Goal: Transaction & Acquisition: Purchase product/service

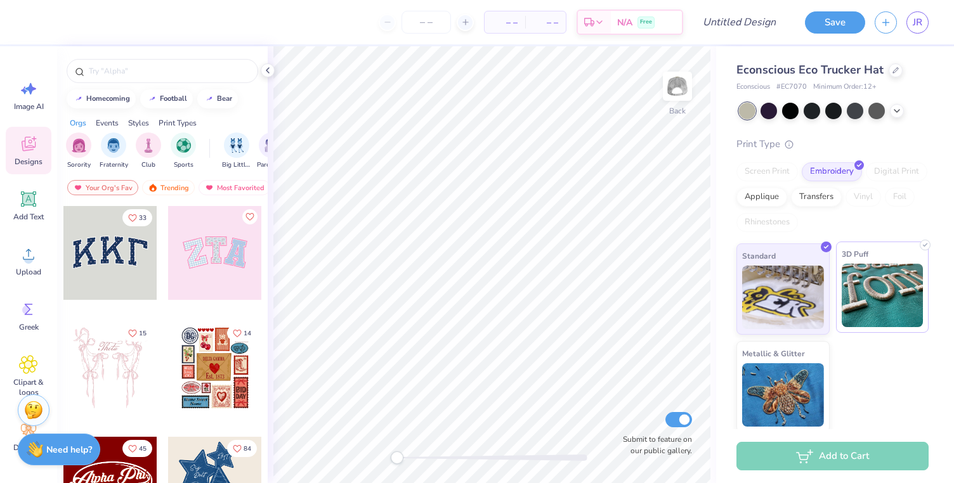
click at [854, 299] on img at bounding box center [882, 295] width 82 height 63
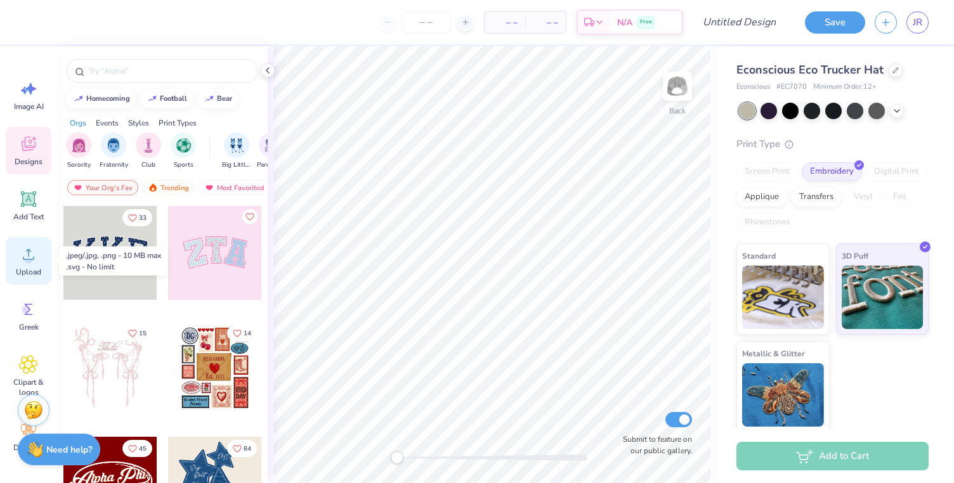
click at [32, 260] on circle at bounding box center [28, 259] width 9 height 9
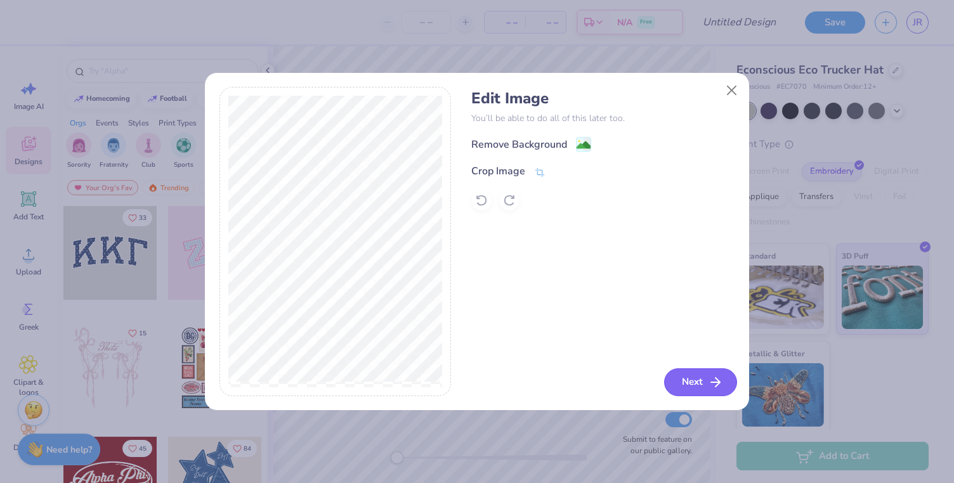
click at [708, 377] on icon "button" at bounding box center [715, 382] width 15 height 15
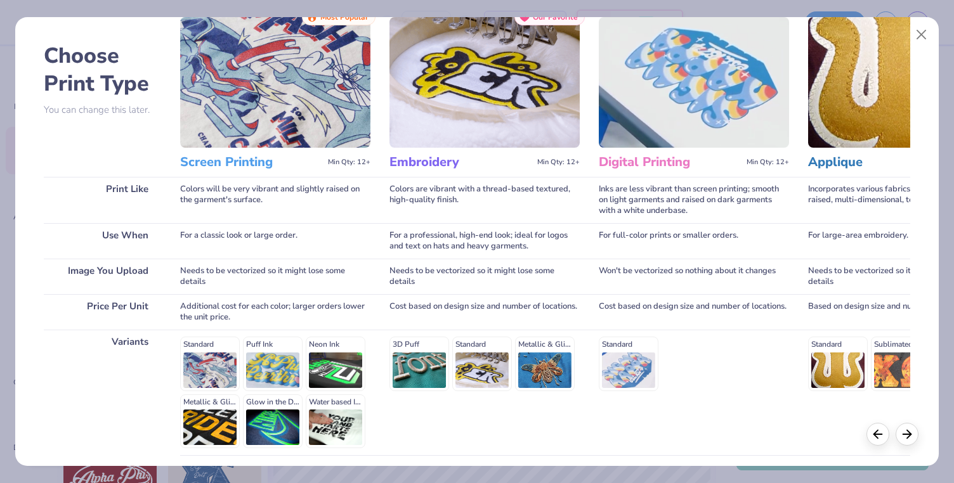
scroll to position [149, 0]
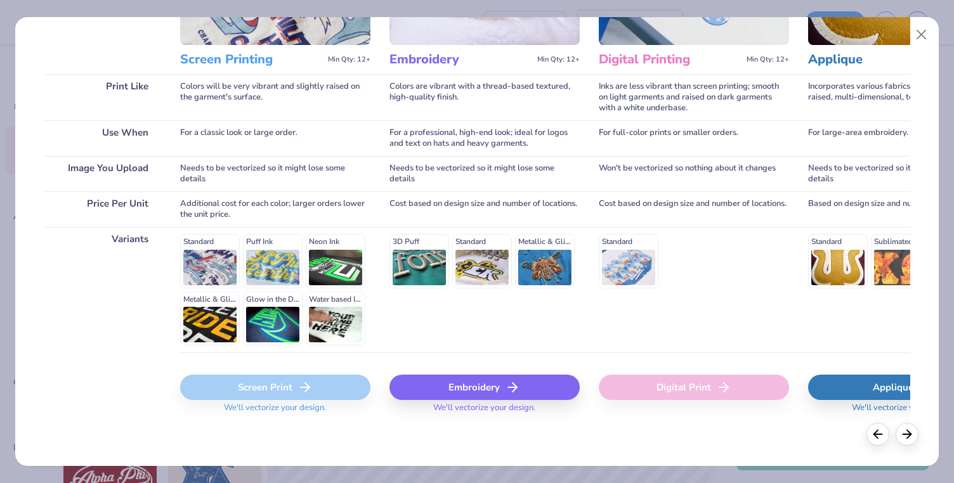
click at [436, 392] on div "Embroidery" at bounding box center [484, 387] width 190 height 25
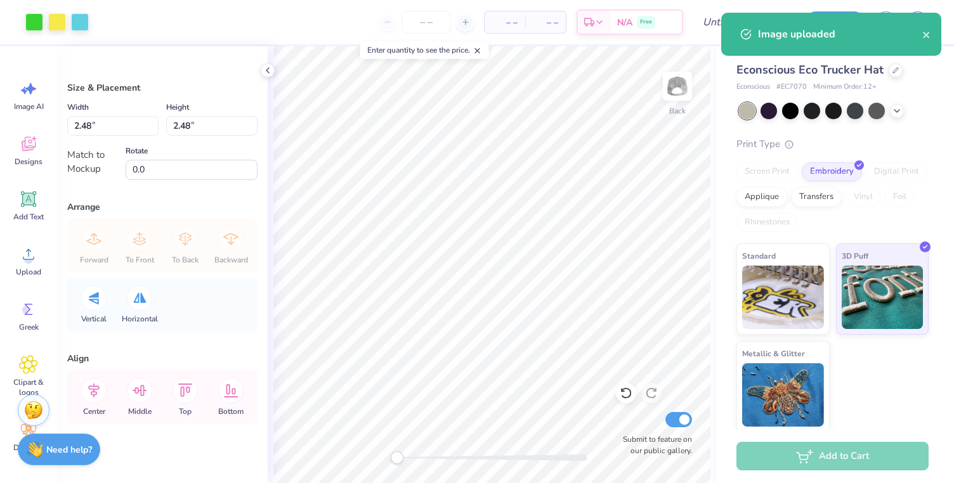
click at [897, 391] on div "Standard 3D Puff Metallic & Glitter" at bounding box center [832, 337] width 192 height 189
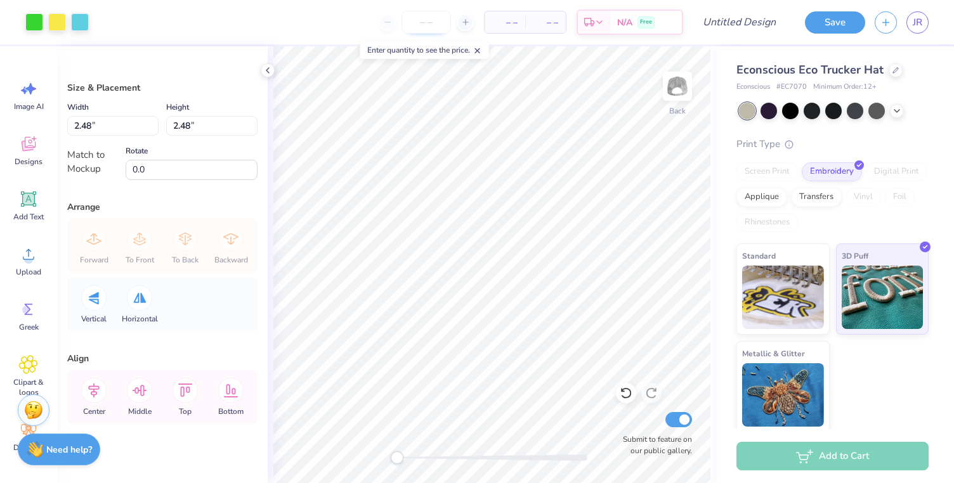
click at [431, 22] on input "number" at bounding box center [425, 22] width 49 height 23
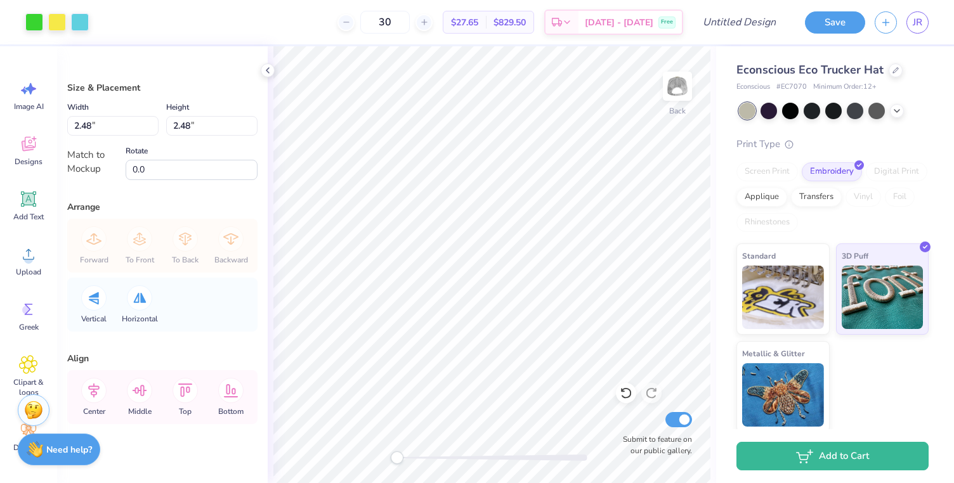
type input "30"
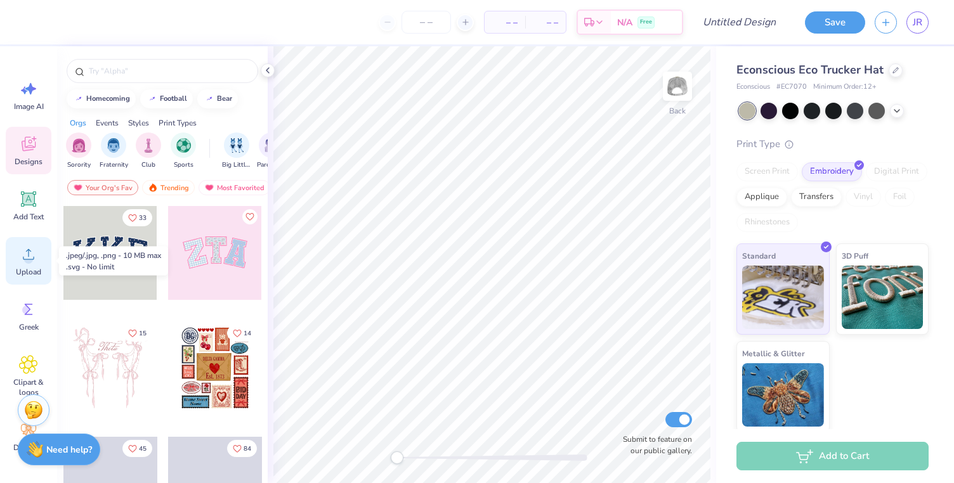
click at [23, 264] on div "Upload" at bounding box center [29, 261] width 46 height 48
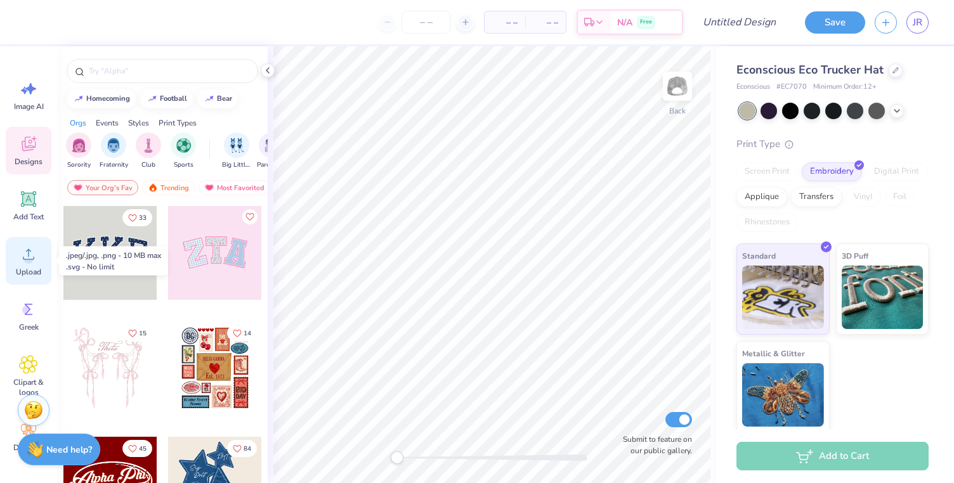
click at [25, 257] on circle at bounding box center [28, 259] width 9 height 9
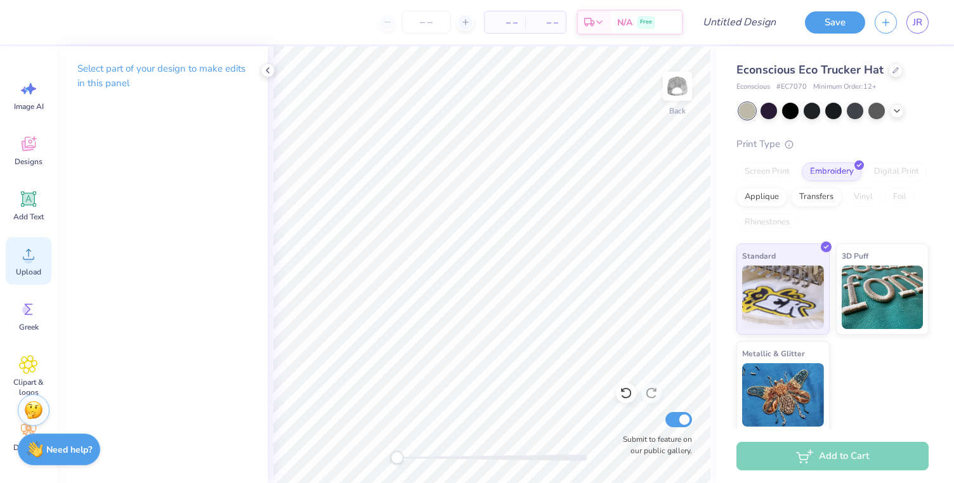
click at [22, 261] on icon at bounding box center [28, 254] width 19 height 19
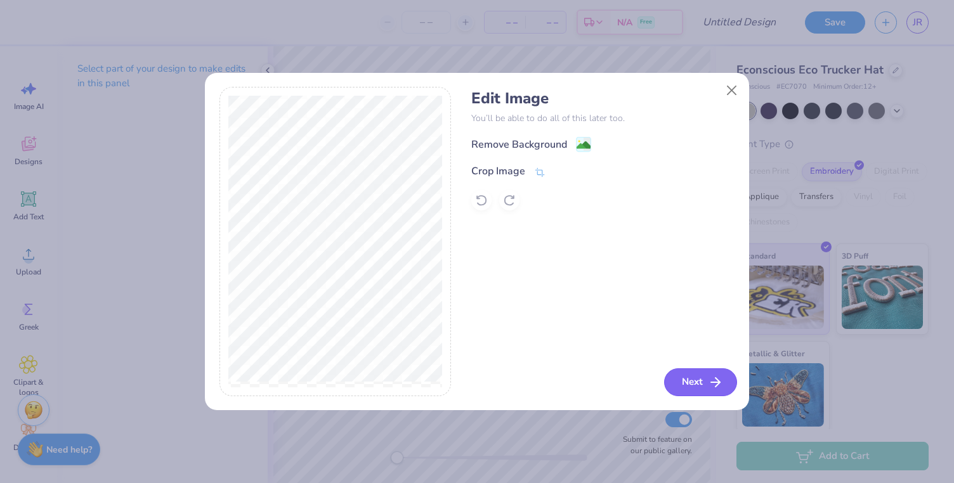
click at [698, 382] on button "Next" at bounding box center [700, 382] width 73 height 28
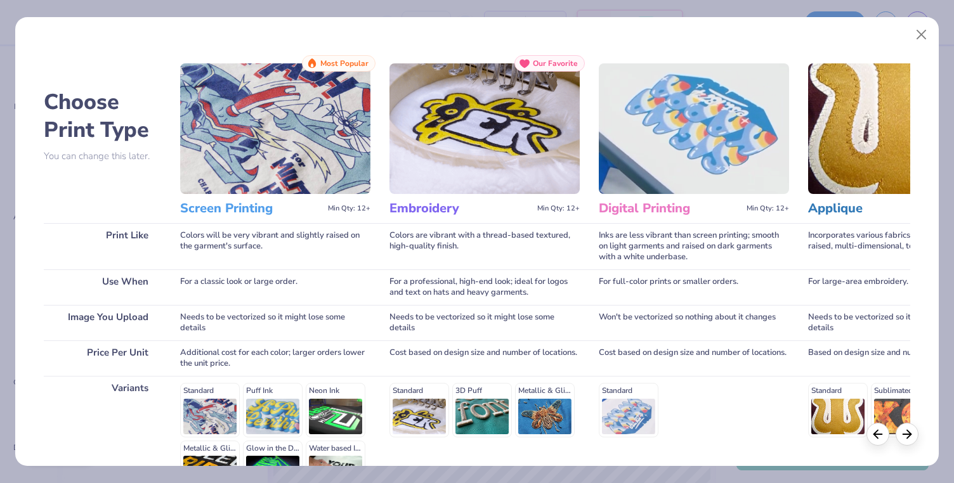
scroll to position [149, 0]
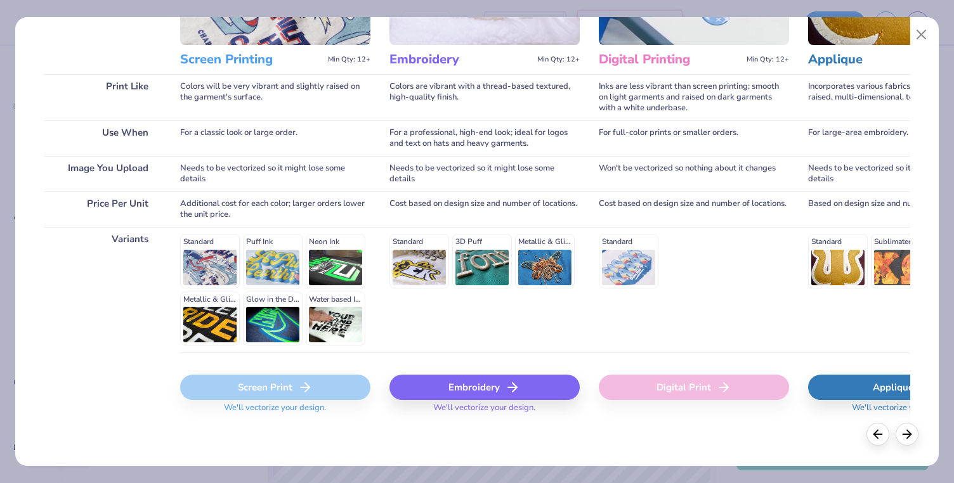
click at [479, 377] on div "Embroidery" at bounding box center [484, 387] width 190 height 25
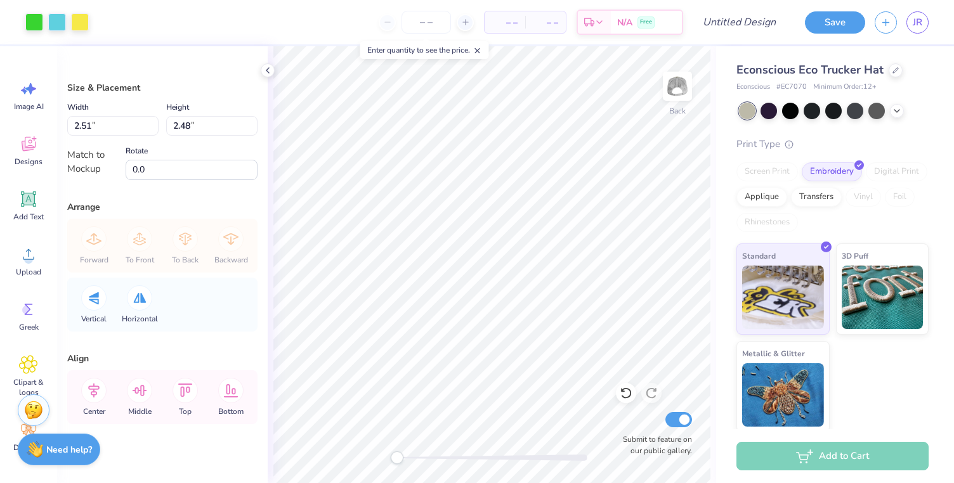
type input "1.84"
type input "1.83"
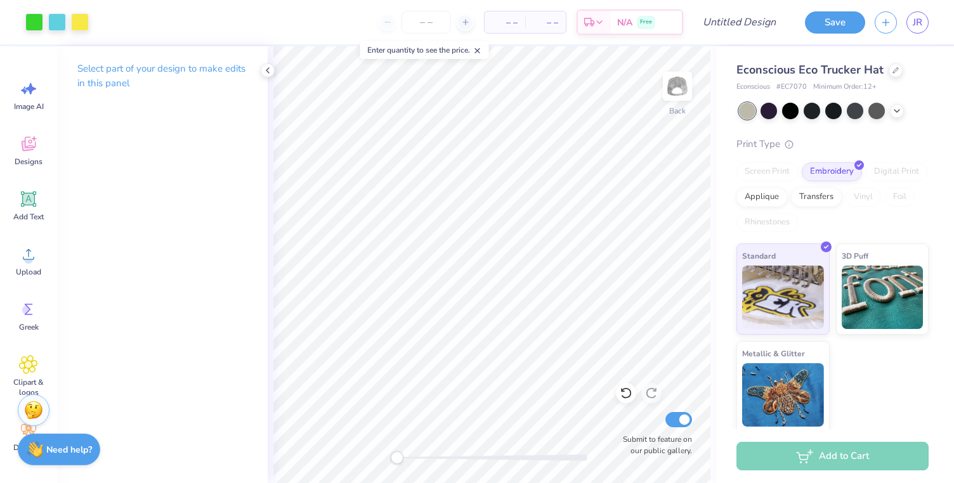
click at [482, 49] on icon at bounding box center [477, 50] width 9 height 9
click at [752, 26] on input "Design Title" at bounding box center [754, 22] width 62 height 25
type input "earth trucker aht"
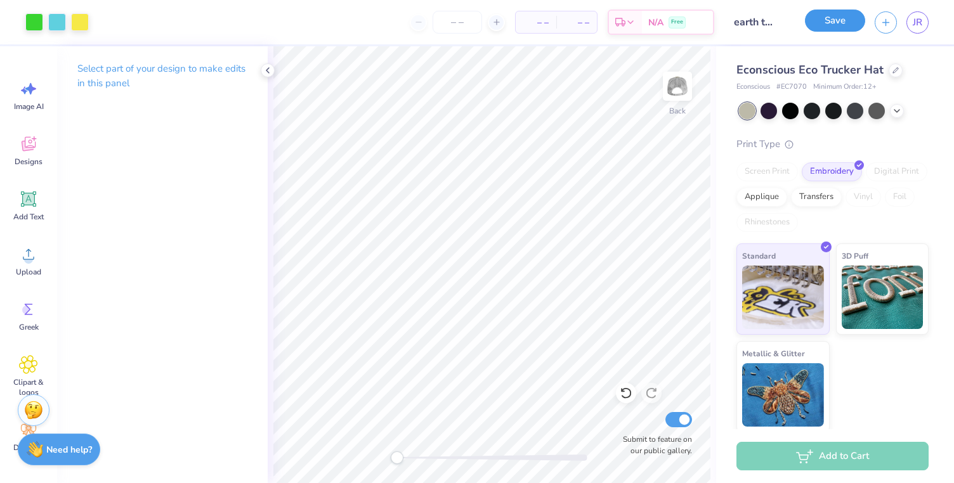
click at [834, 29] on button "Save" at bounding box center [835, 21] width 60 height 22
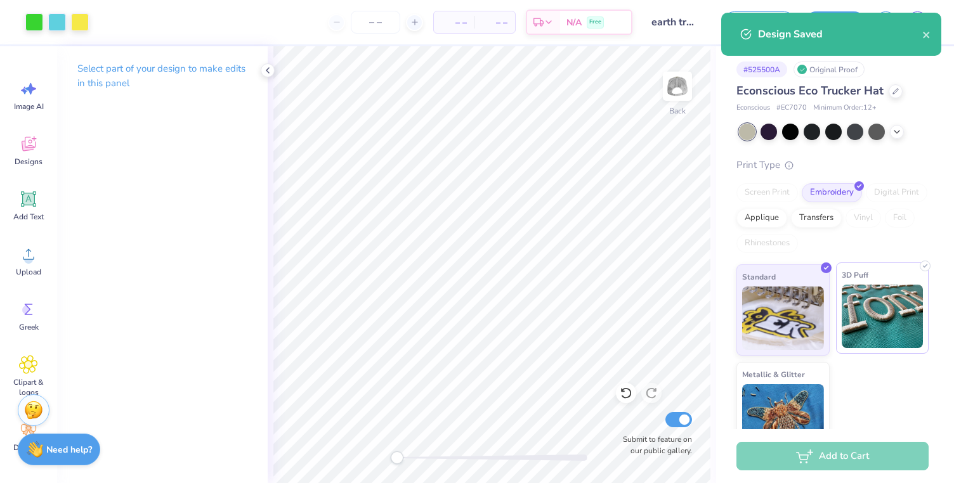
click at [890, 328] on img at bounding box center [882, 316] width 82 height 63
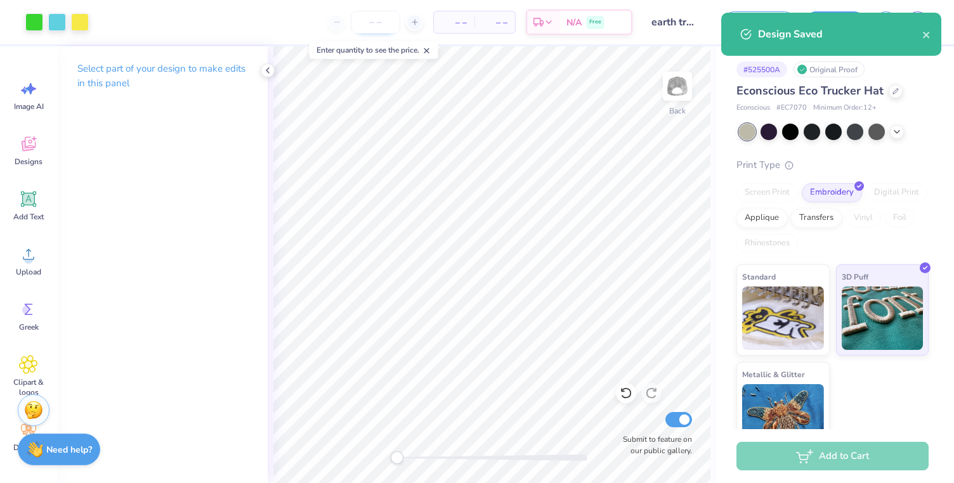
click at [384, 27] on input "number" at bounding box center [375, 22] width 49 height 23
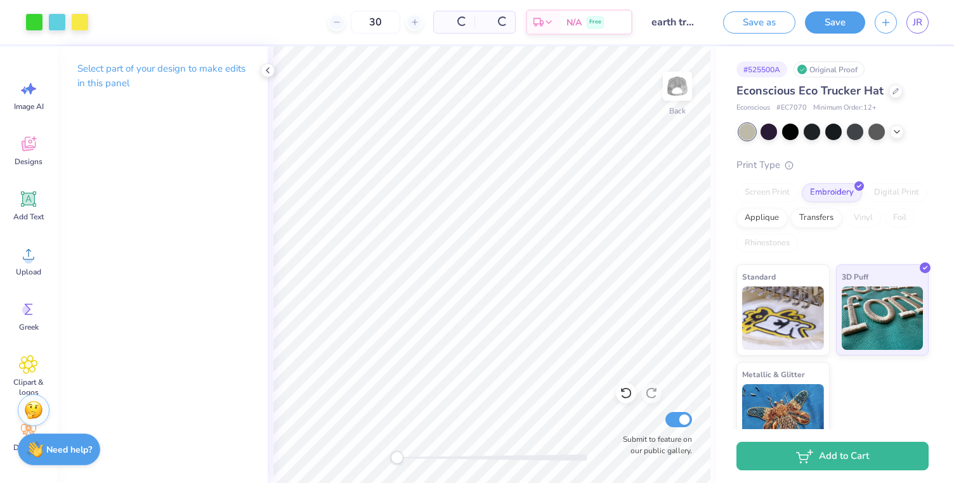
type input "30"
click at [837, 17] on button "Save" at bounding box center [835, 21] width 60 height 22
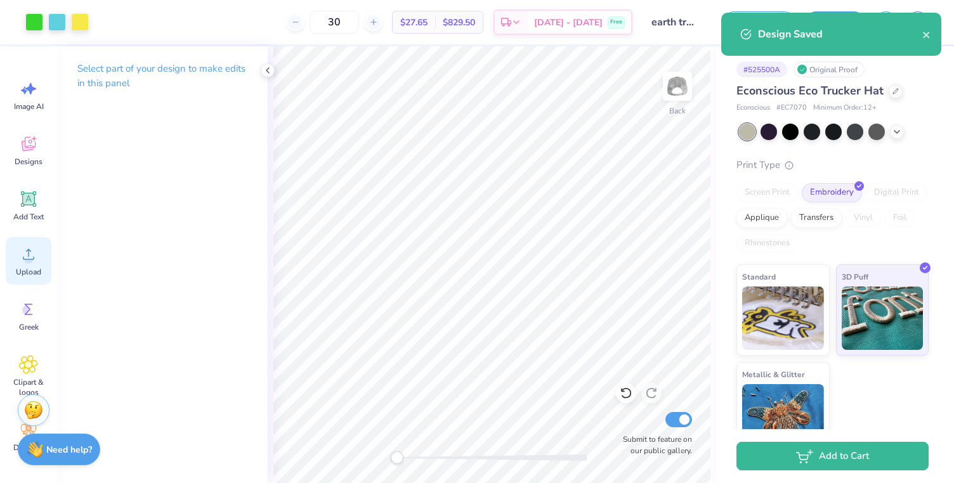
scroll to position [72, 0]
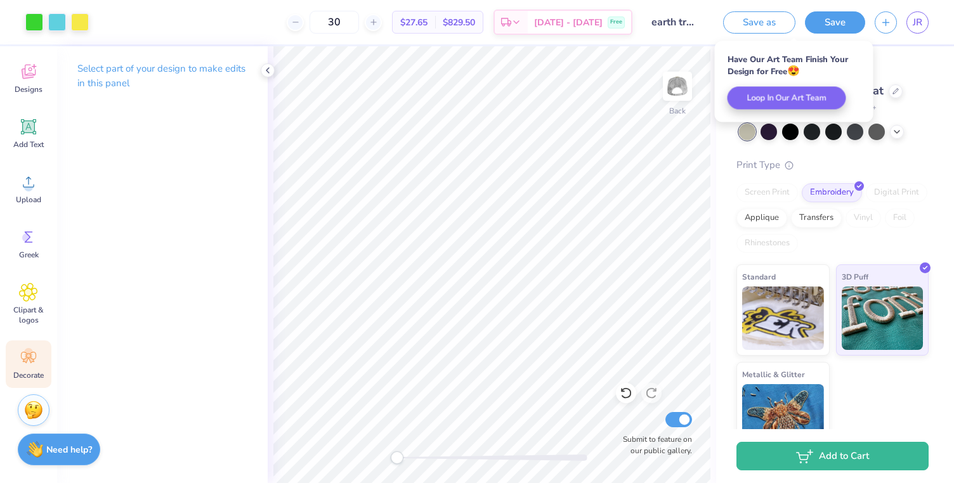
click at [35, 351] on icon at bounding box center [28, 357] width 19 height 19
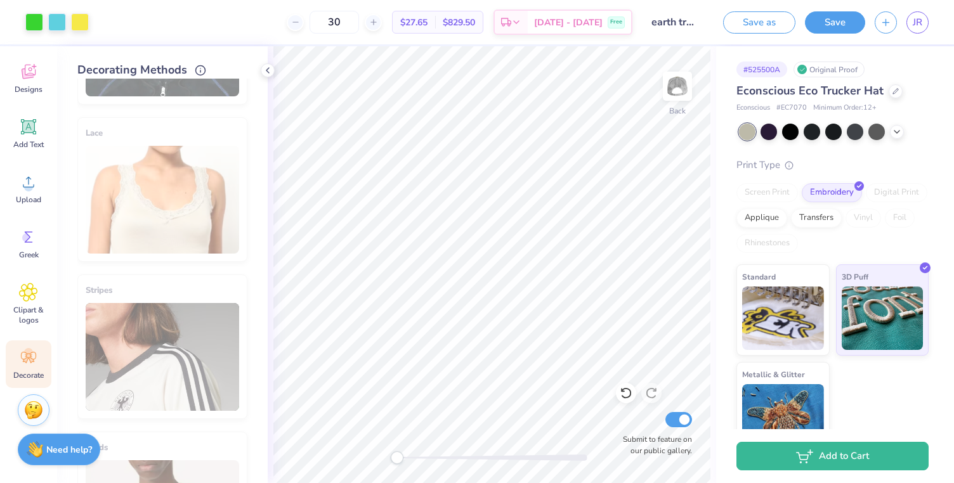
scroll to position [706, 0]
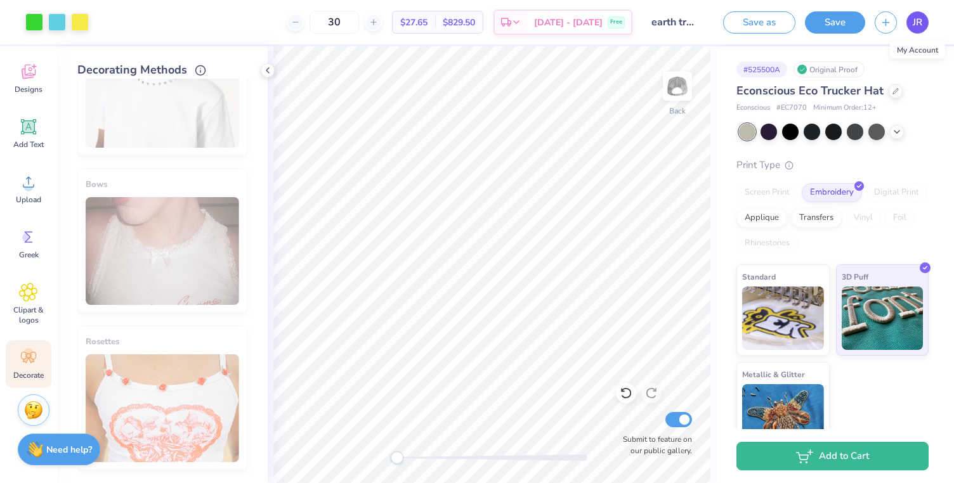
click at [928, 23] on link "JR" at bounding box center [917, 22] width 22 height 22
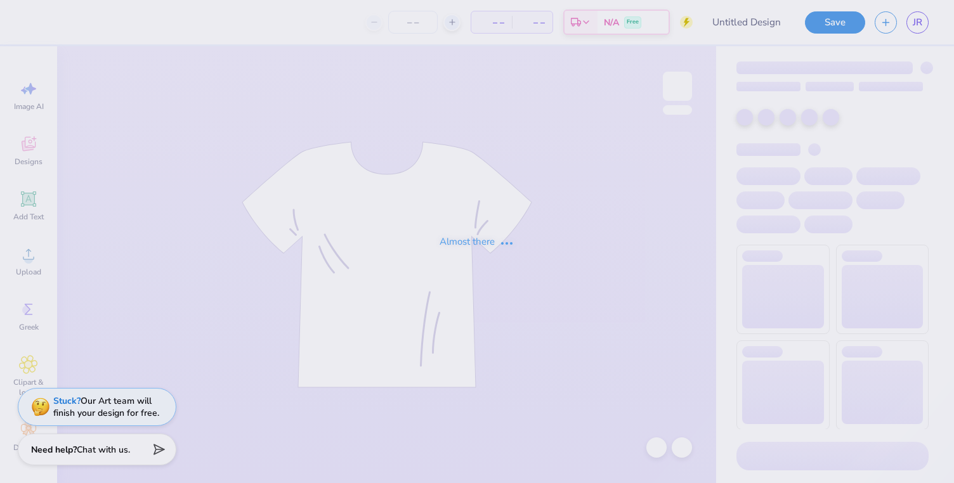
type input "earth trucker aht"
type input "30"
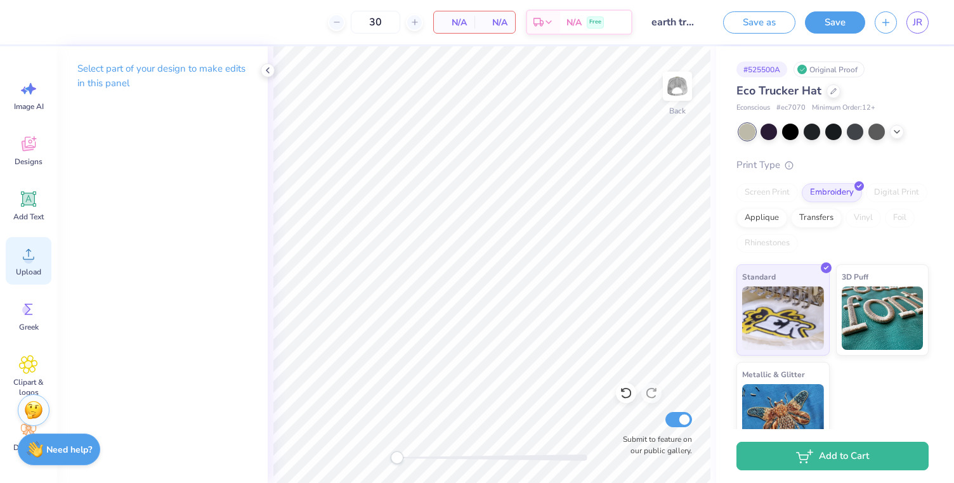
click at [14, 261] on div "Upload" at bounding box center [29, 261] width 46 height 48
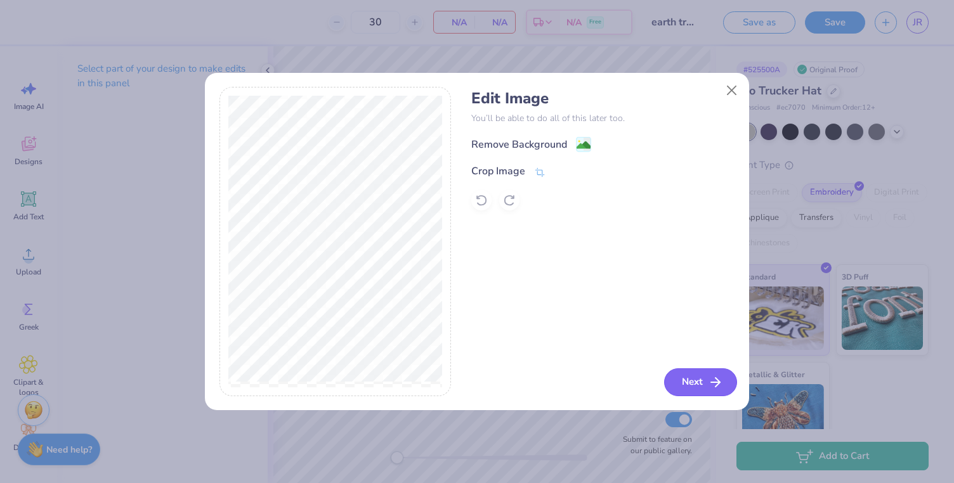
click at [717, 392] on button "Next" at bounding box center [700, 382] width 73 height 28
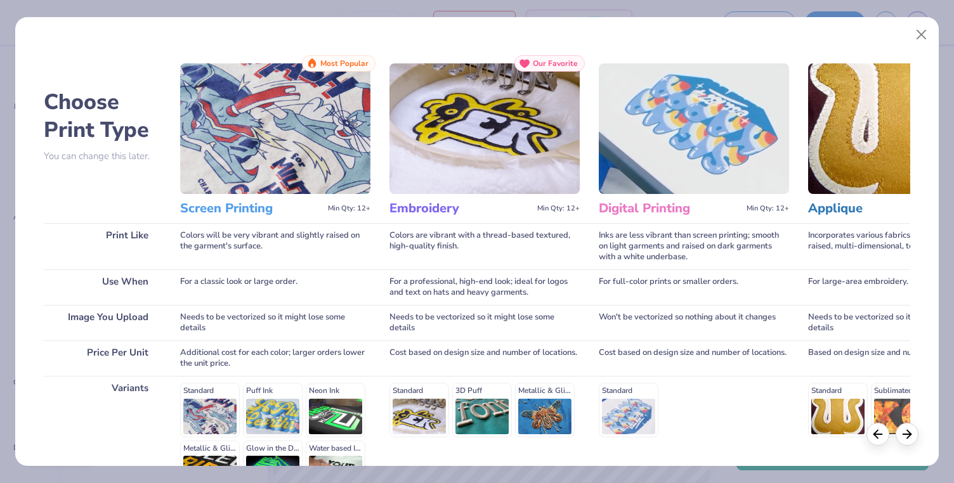
scroll to position [149, 0]
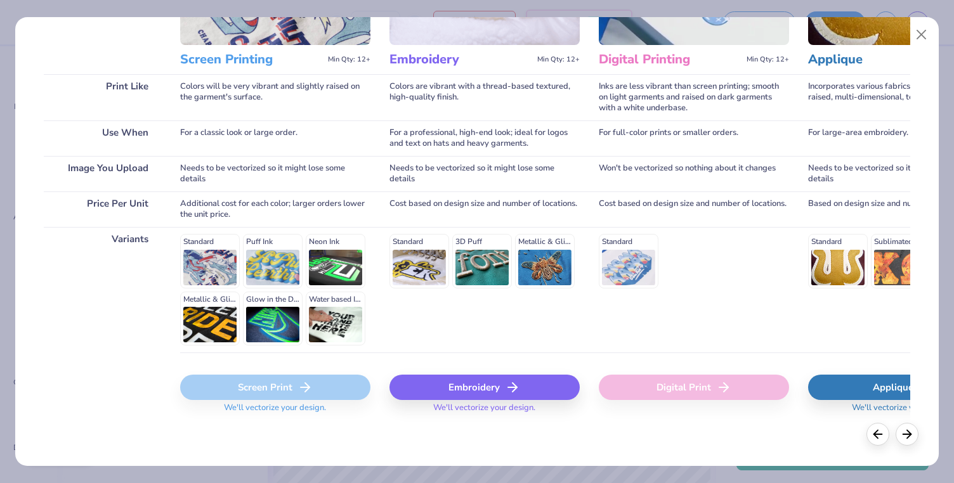
click at [474, 389] on div "Embroidery" at bounding box center [484, 387] width 190 height 25
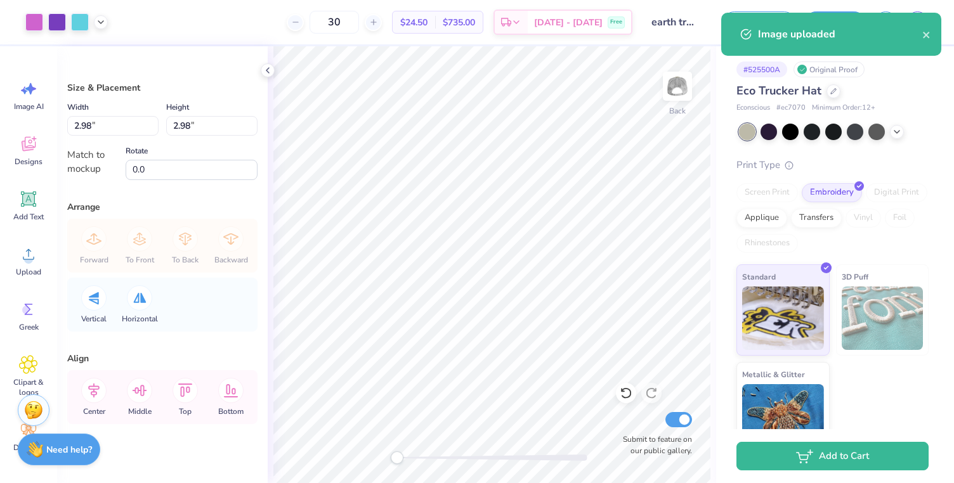
type input "2.22"
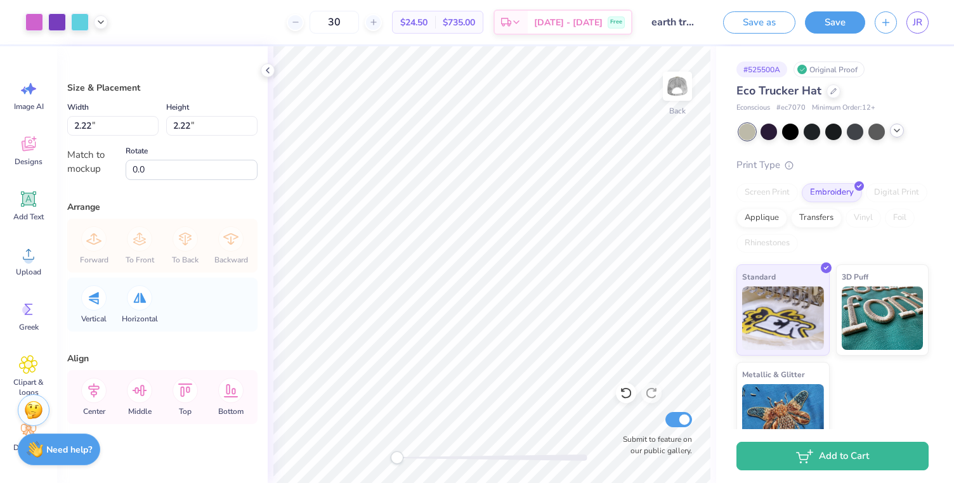
click at [896, 131] on polyline at bounding box center [896, 130] width 5 height 3
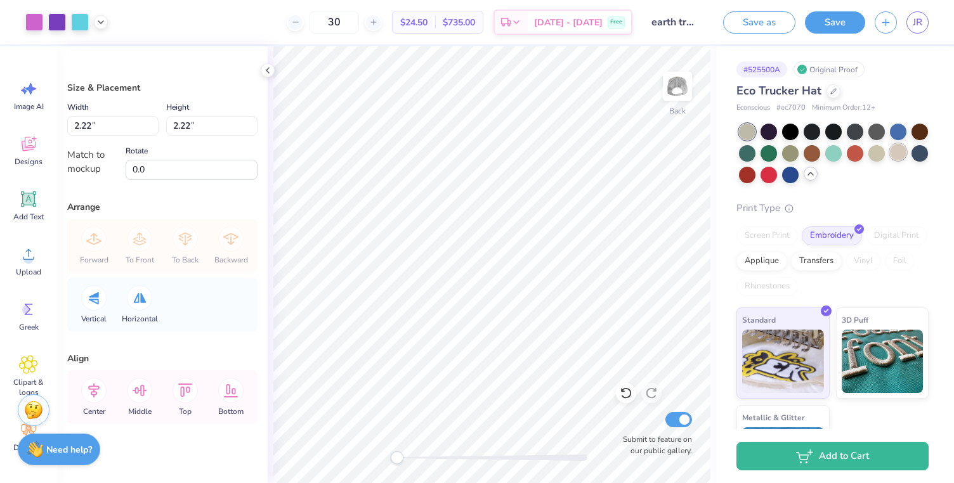
click at [896, 155] on div at bounding box center [898, 152] width 16 height 16
click at [872, 157] on div at bounding box center [876, 152] width 16 height 16
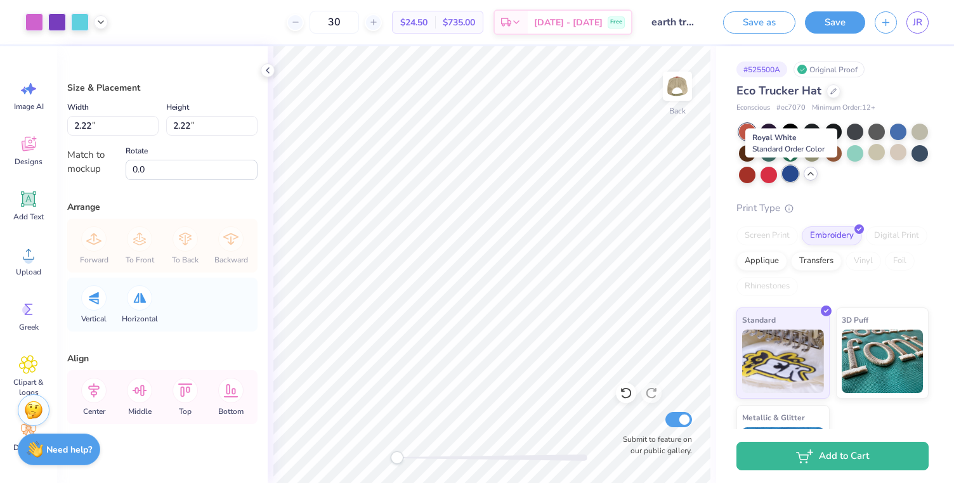
click at [789, 176] on div at bounding box center [790, 173] width 16 height 16
click at [766, 175] on div at bounding box center [768, 173] width 16 height 16
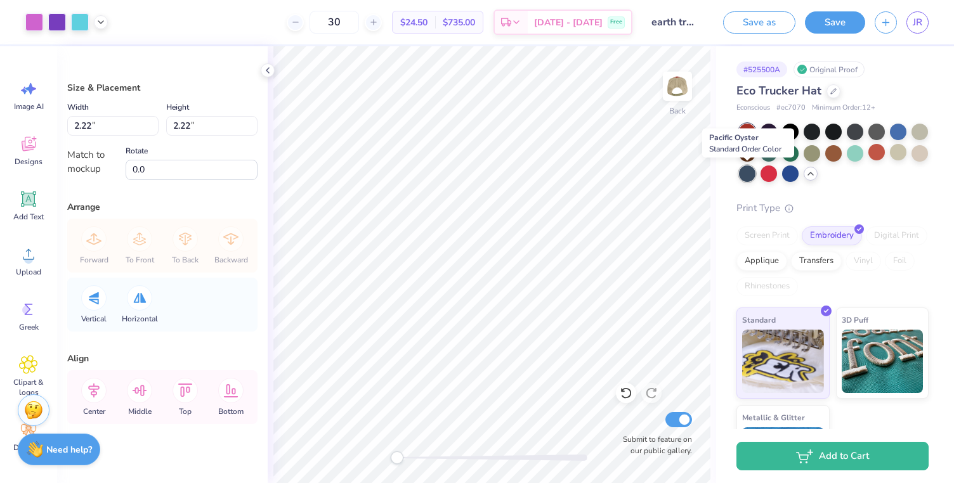
click at [749, 177] on div at bounding box center [747, 173] width 16 height 16
click at [899, 153] on div at bounding box center [898, 152] width 16 height 16
click at [916, 134] on div at bounding box center [919, 130] width 16 height 16
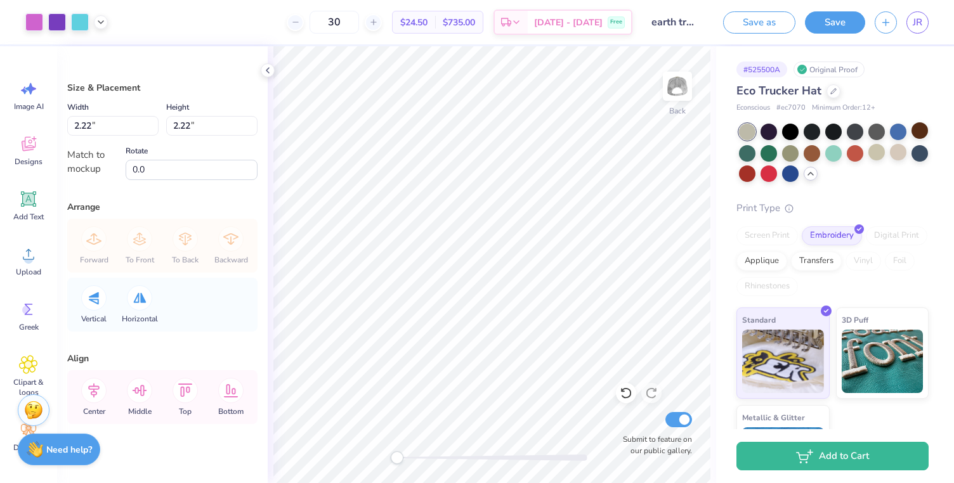
click at [824, 205] on div "Print Type" at bounding box center [832, 208] width 192 height 15
click at [829, 30] on button "Save" at bounding box center [835, 21] width 60 height 22
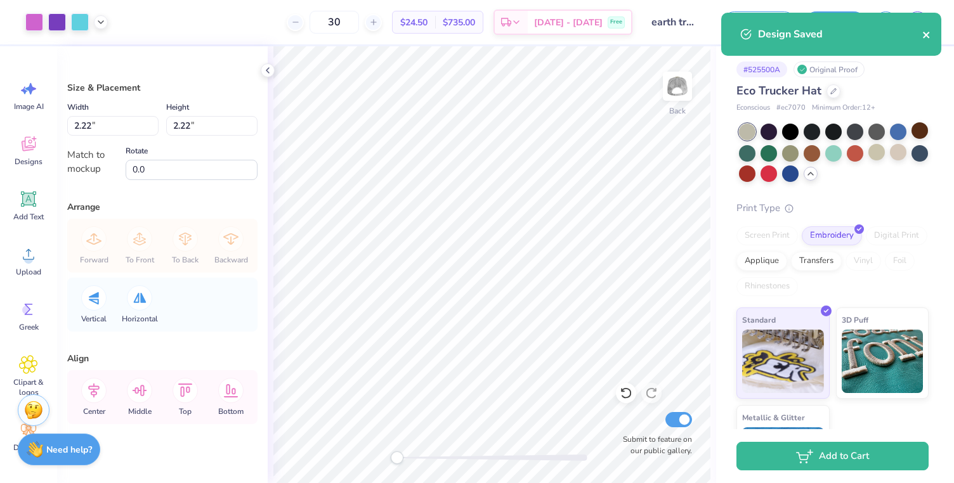
click at [924, 29] on button "close" at bounding box center [926, 34] width 9 height 15
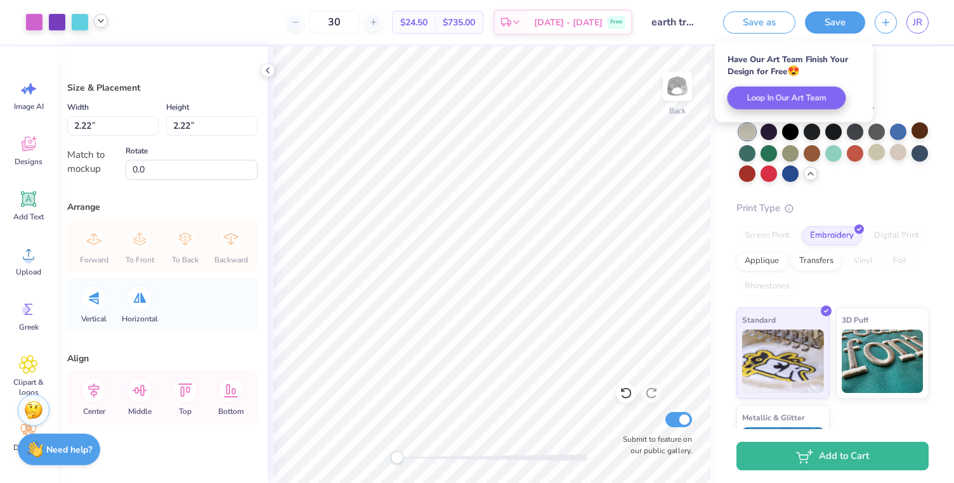
click at [99, 27] on div at bounding box center [101, 21] width 14 height 14
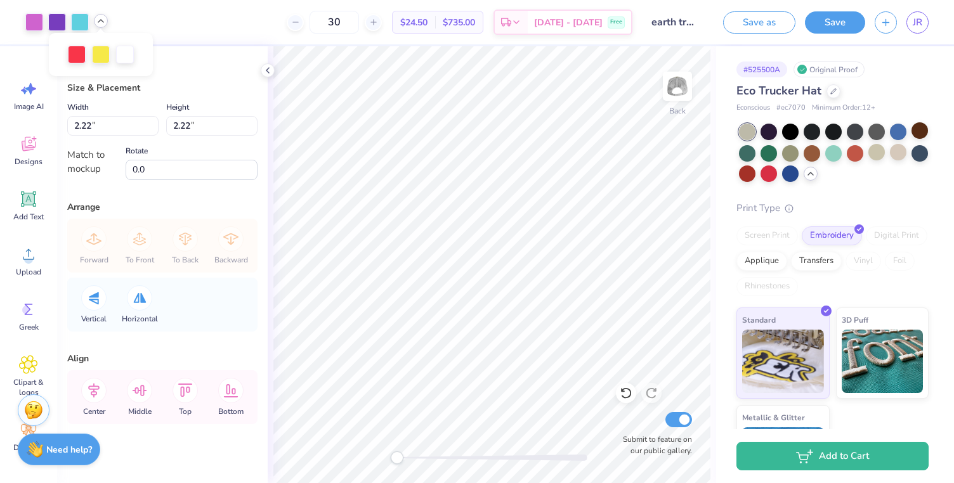
click at [99, 14] on div at bounding box center [101, 21] width 14 height 14
click at [897, 152] on div at bounding box center [898, 152] width 16 height 16
click at [780, 127] on div at bounding box center [834, 154] width 190 height 60
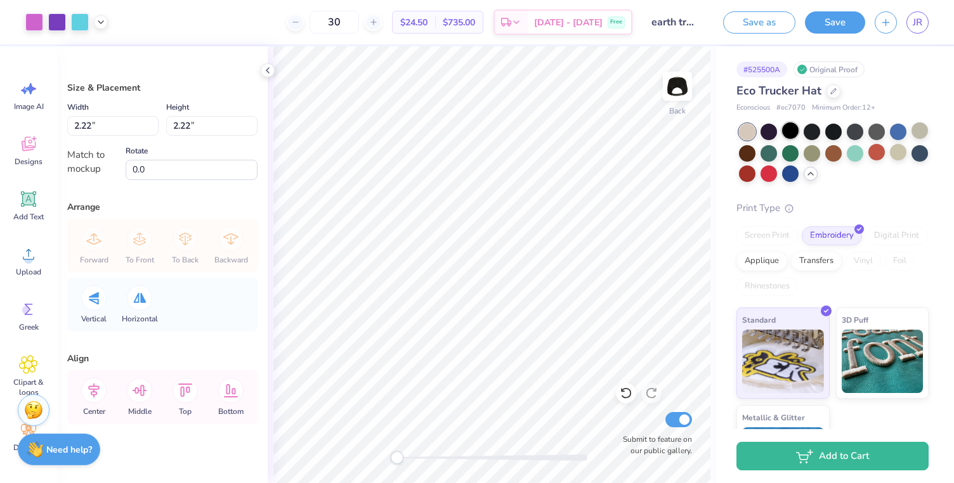
click at [789, 127] on div at bounding box center [790, 130] width 16 height 16
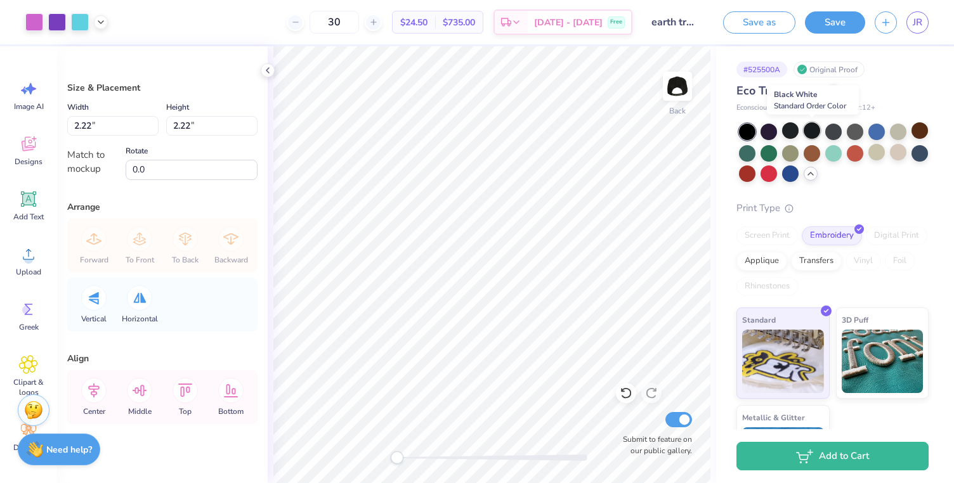
click at [815, 131] on div at bounding box center [811, 130] width 16 height 16
click at [744, 129] on div at bounding box center [747, 132] width 16 height 16
click at [893, 153] on div at bounding box center [898, 152] width 16 height 16
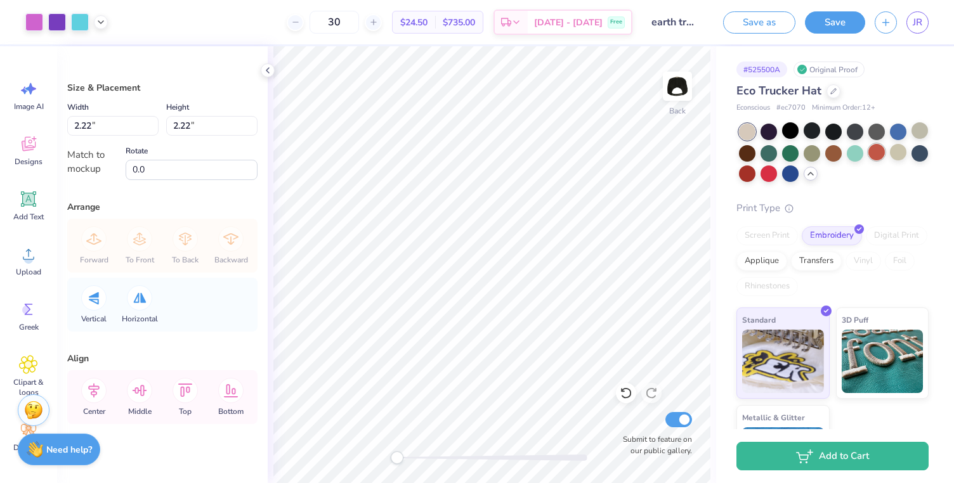
click at [870, 155] on div at bounding box center [876, 152] width 16 height 16
click at [849, 153] on div at bounding box center [854, 152] width 16 height 16
click at [911, 127] on div at bounding box center [919, 130] width 16 height 16
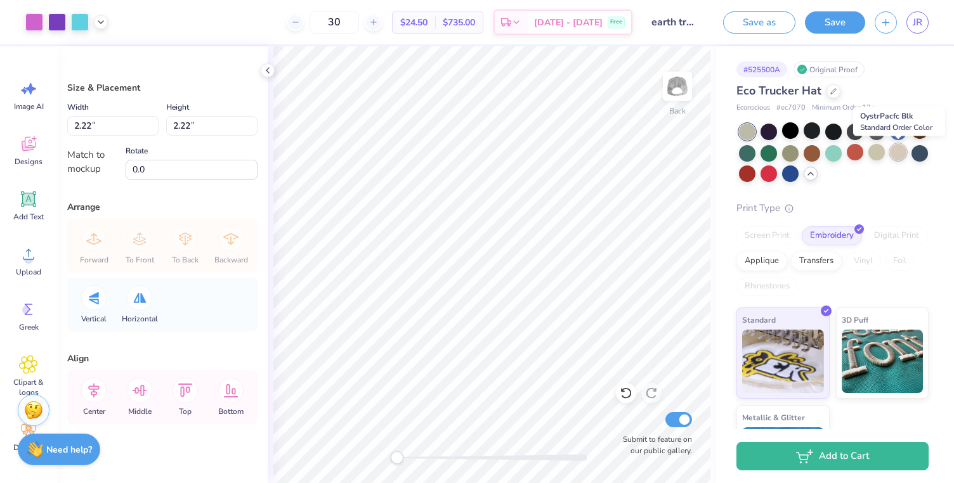
click at [897, 146] on div at bounding box center [898, 152] width 16 height 16
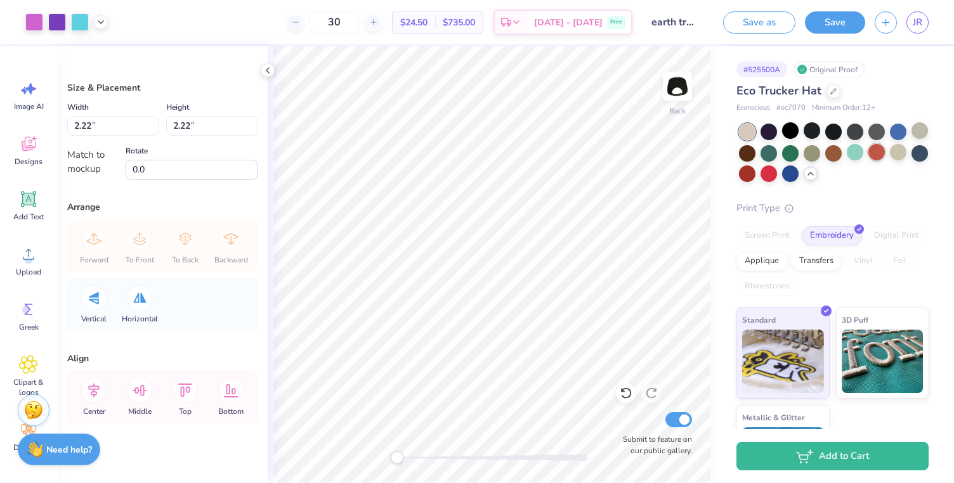
click at [877, 150] on div at bounding box center [876, 152] width 16 height 16
click at [924, 126] on div at bounding box center [919, 130] width 16 height 16
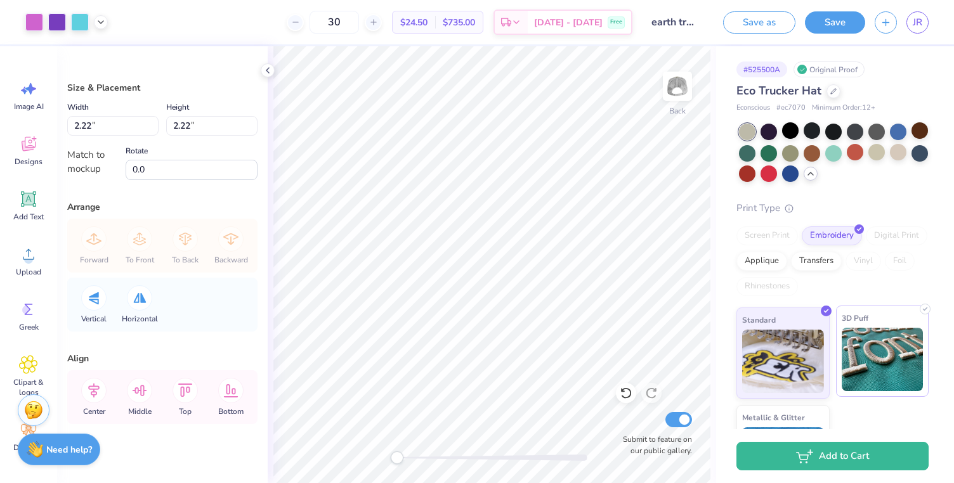
click at [862, 384] on img at bounding box center [882, 359] width 82 height 63
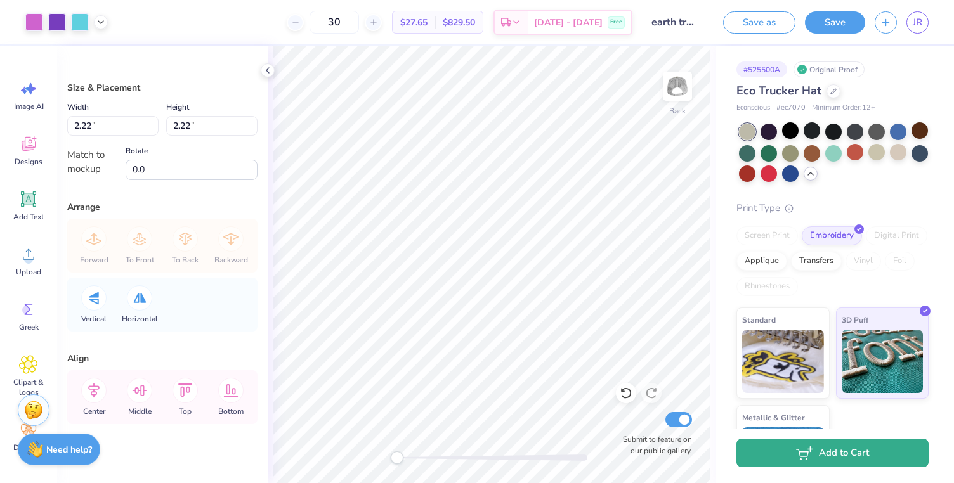
click at [819, 457] on button "Add to Cart" at bounding box center [832, 453] width 192 height 29
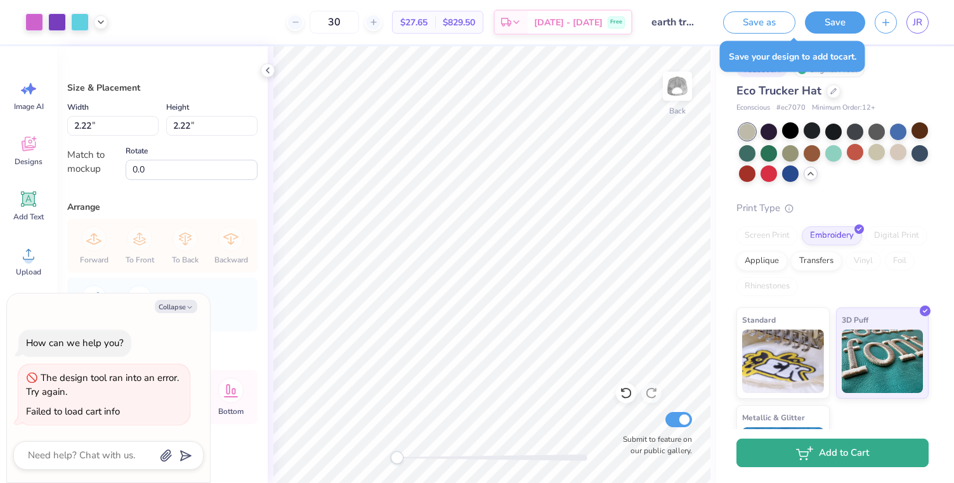
click at [855, 447] on button "Add to Cart" at bounding box center [832, 453] width 192 height 29
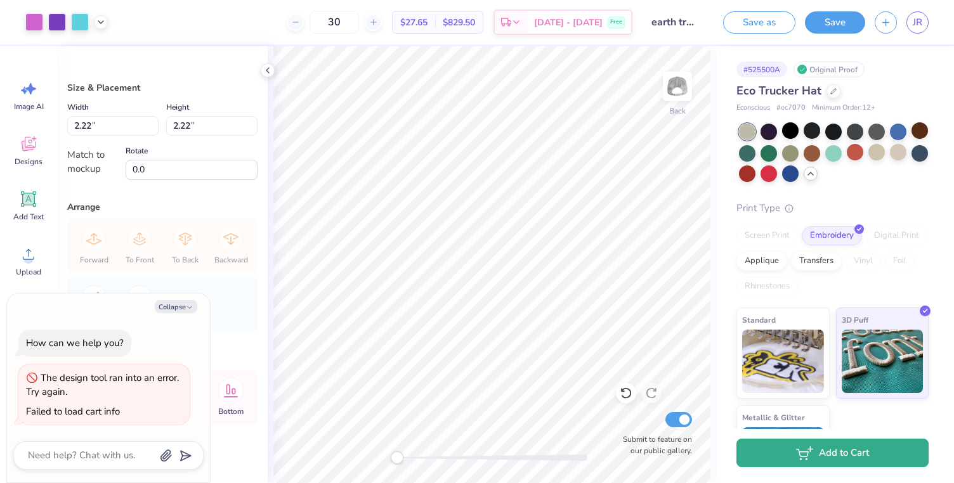
click at [813, 463] on button "Add to Cart" at bounding box center [832, 453] width 192 height 29
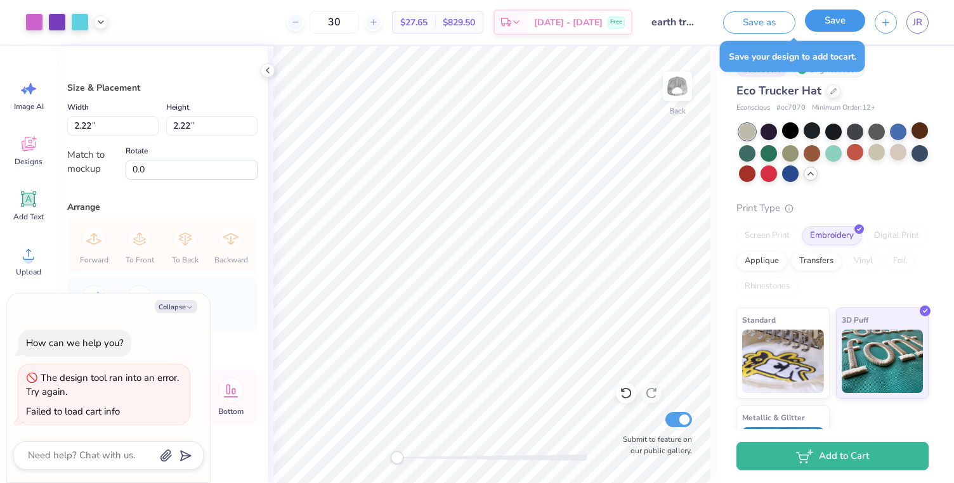
click at [832, 21] on button "Save" at bounding box center [835, 21] width 60 height 22
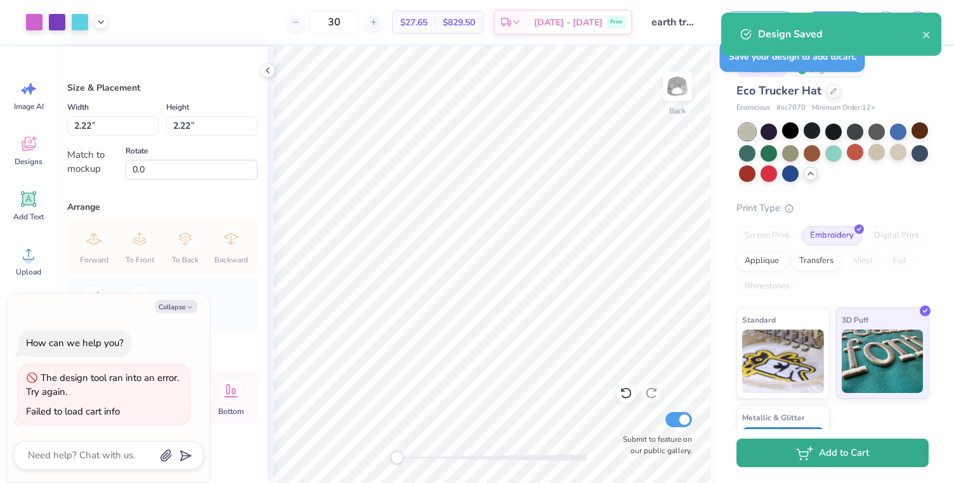
click at [786, 451] on button "Add to Cart" at bounding box center [832, 453] width 192 height 29
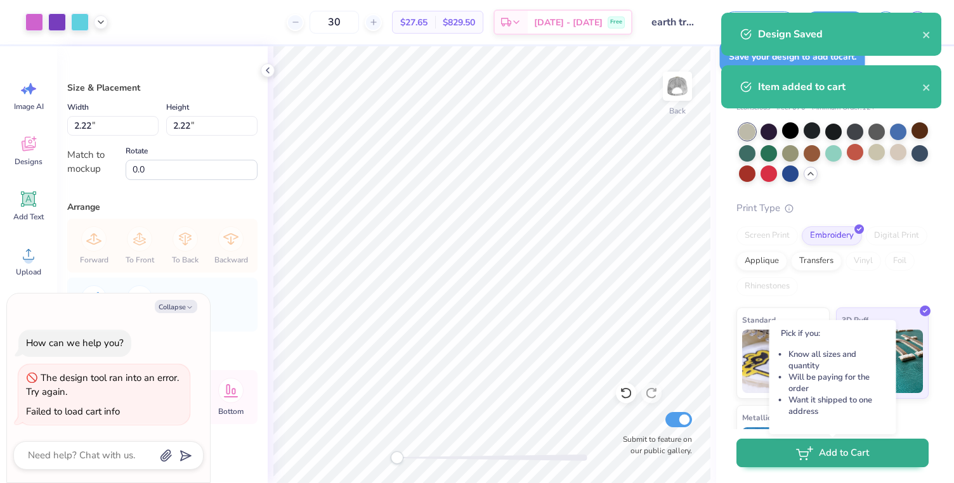
type textarea "x"
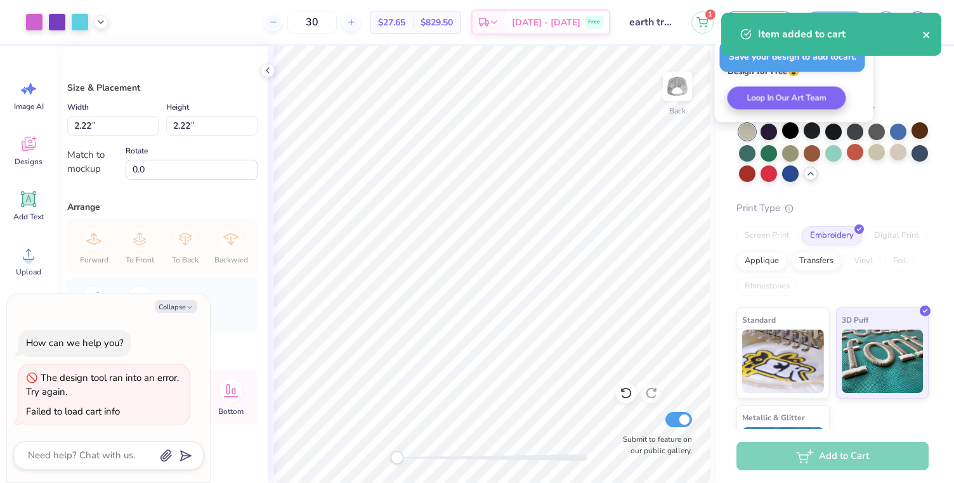
click at [926, 39] on icon "close" at bounding box center [926, 35] width 9 height 10
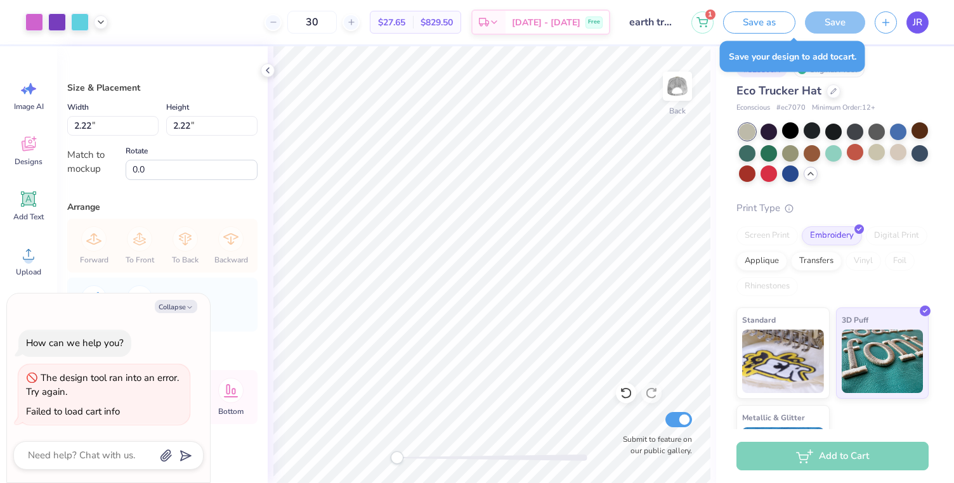
click at [918, 23] on span "JR" at bounding box center [917, 22] width 10 height 15
